Goal: Information Seeking & Learning: Learn about a topic

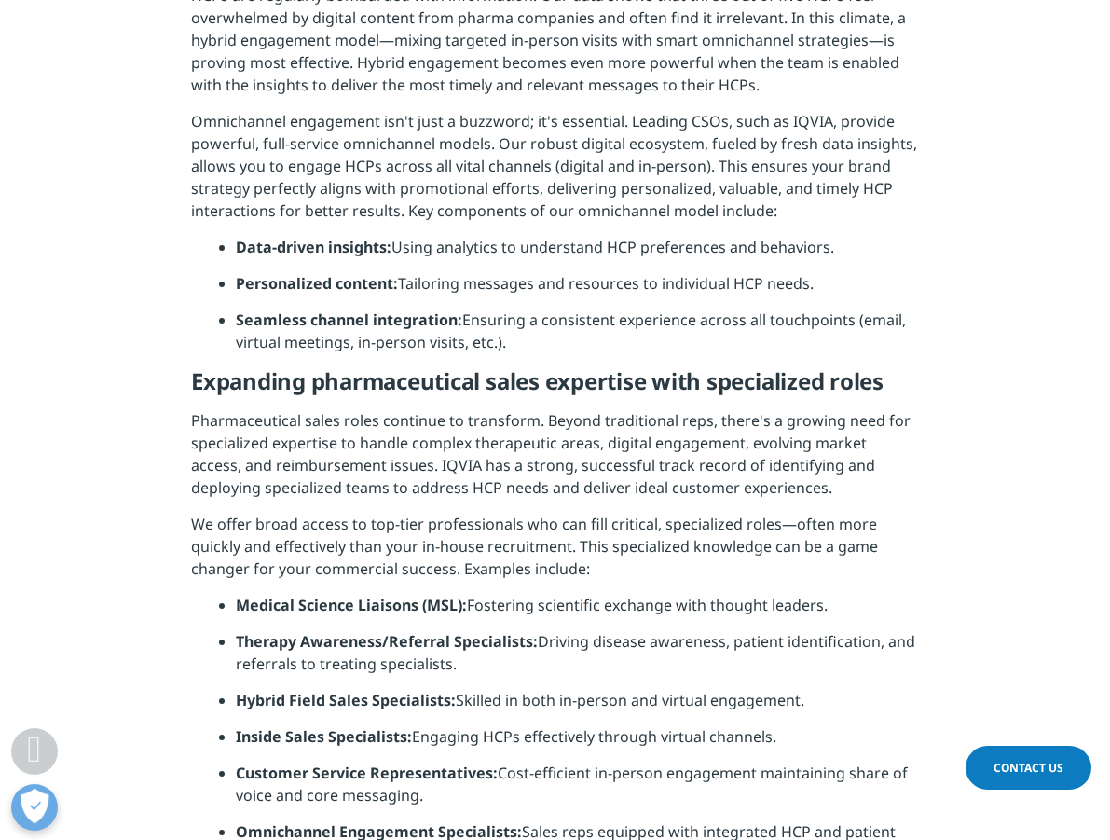
scroll to position [2795, 0]
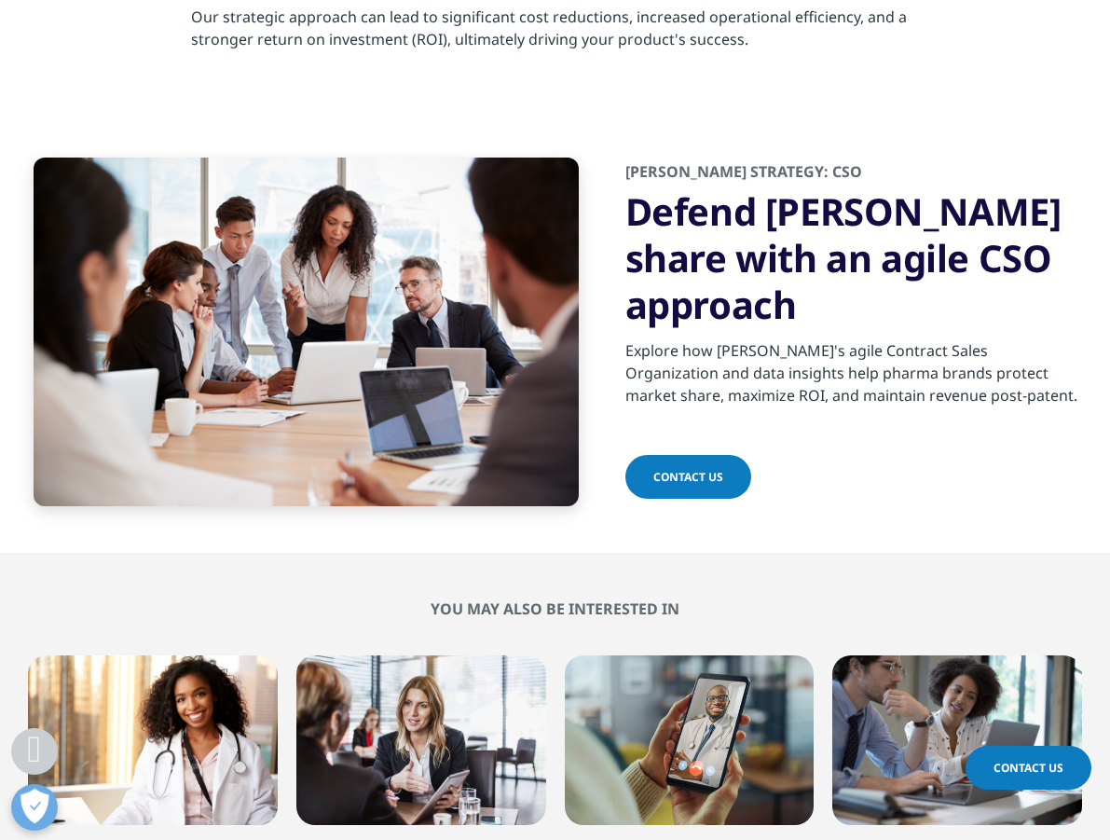
click at [728, 339] on p "Explore how IQVIA's agile Contract Sales Organization and data insights help ph…" at bounding box center [851, 378] width 452 height 78
copy p "IQVIA's"
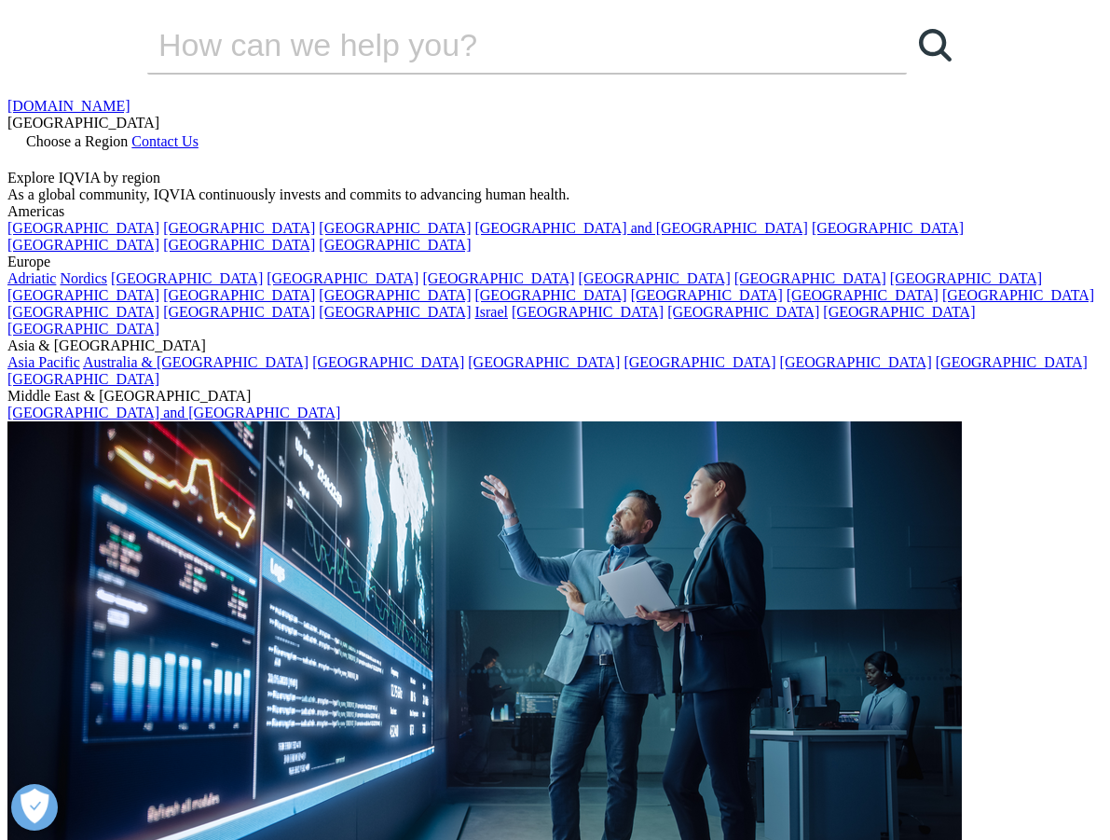
scroll to position [967, 0]
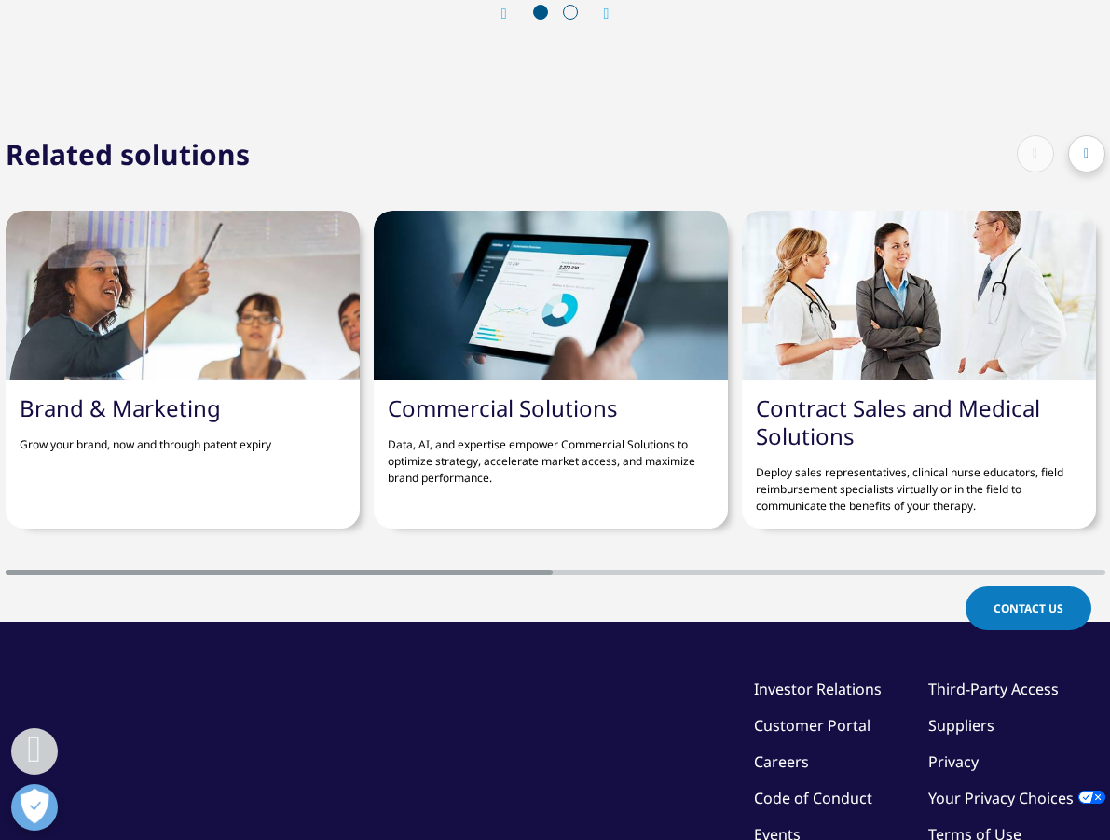
scroll to position [2763, 0]
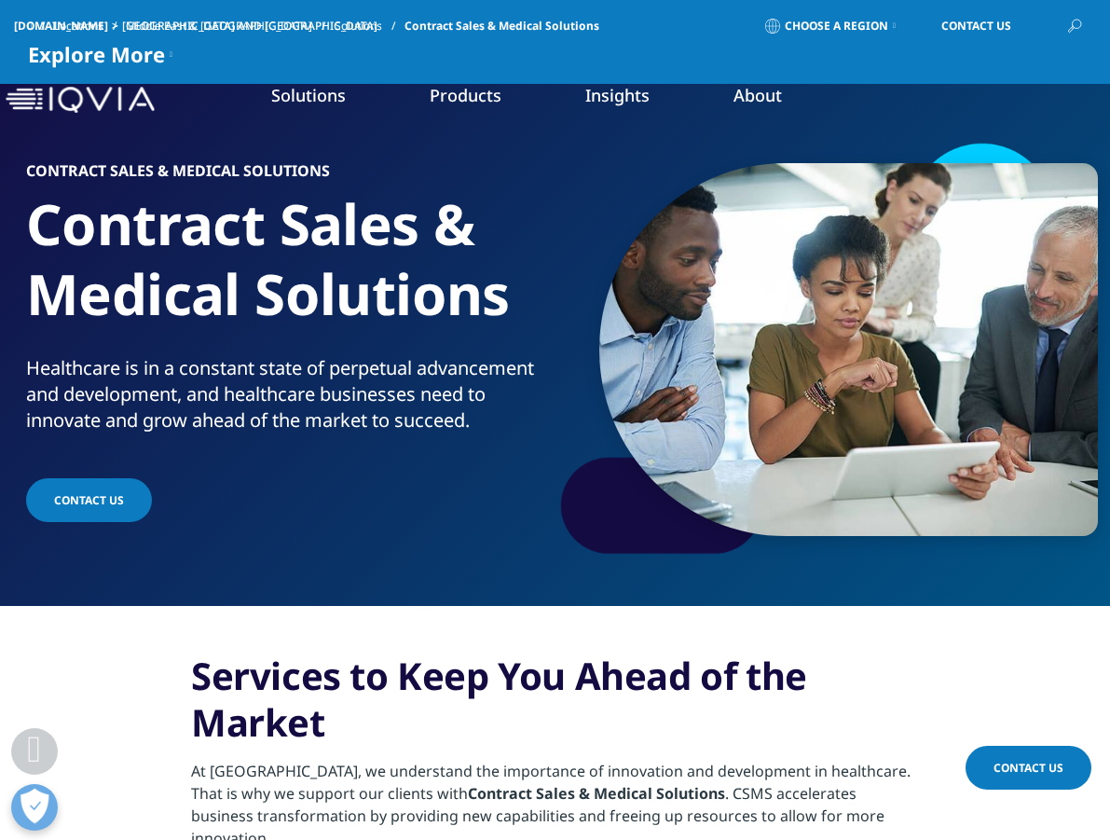
scroll to position [1344, 0]
